Goal: Task Accomplishment & Management: Manage account settings

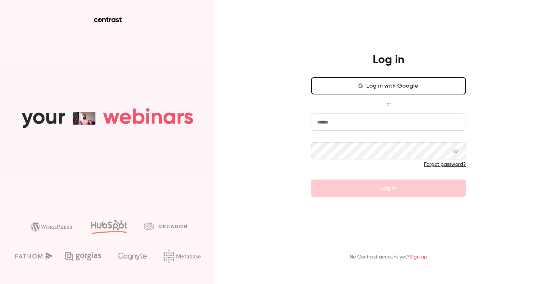
type input "**********"
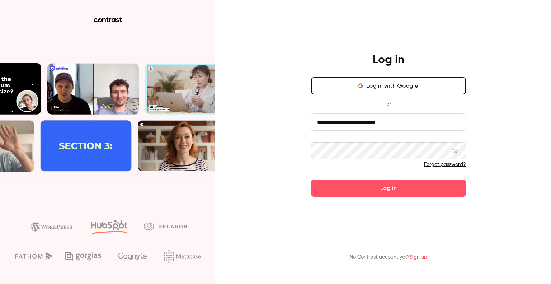
click at [282, 155] on div "**********" at bounding box center [275, 142] width 551 height 284
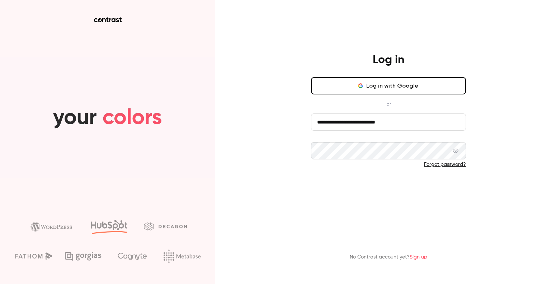
click at [353, 188] on button "Log in" at bounding box center [388, 187] width 155 height 17
